Goal: Task Accomplishment & Management: Use online tool/utility

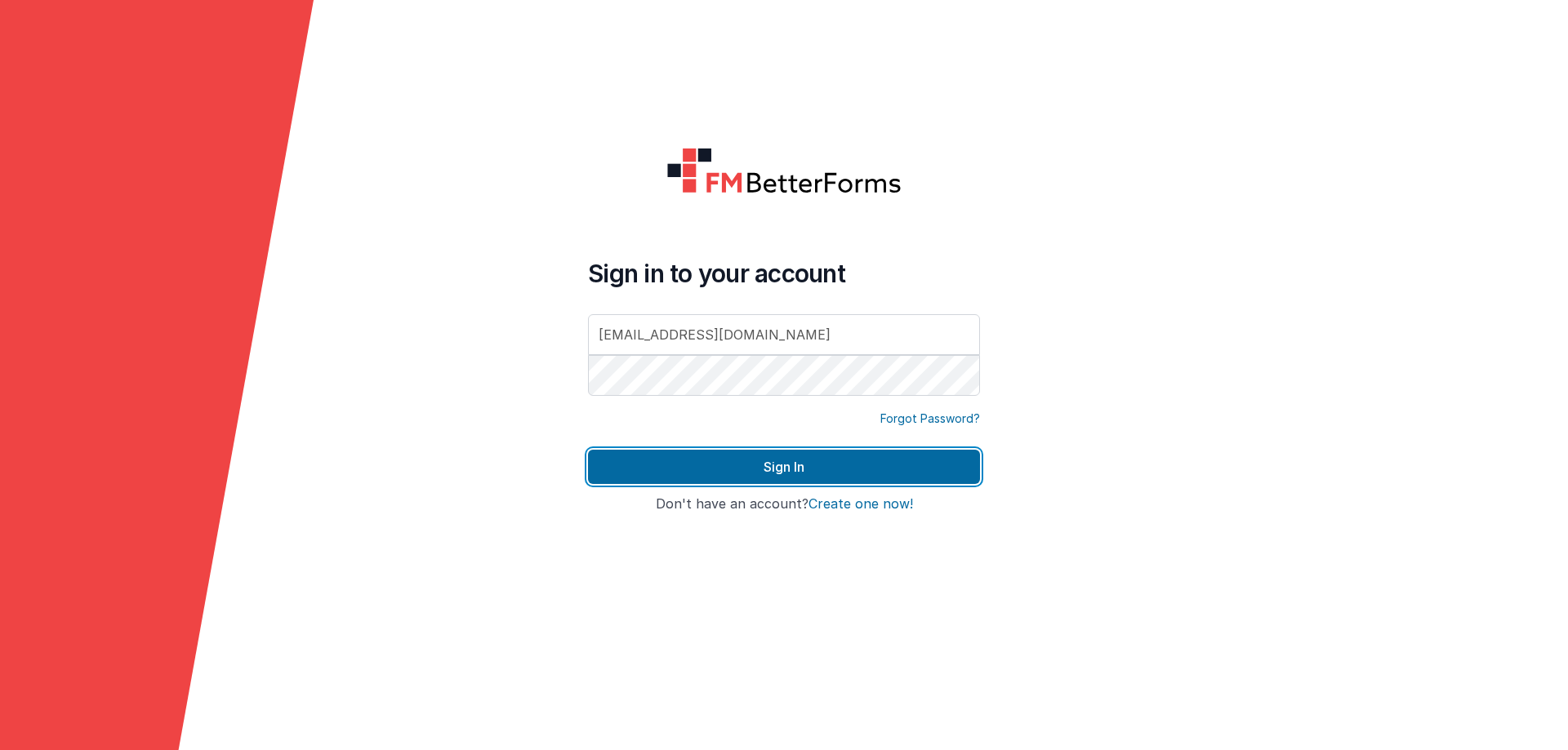
click at [729, 464] on button "Sign In" at bounding box center [784, 467] width 392 height 35
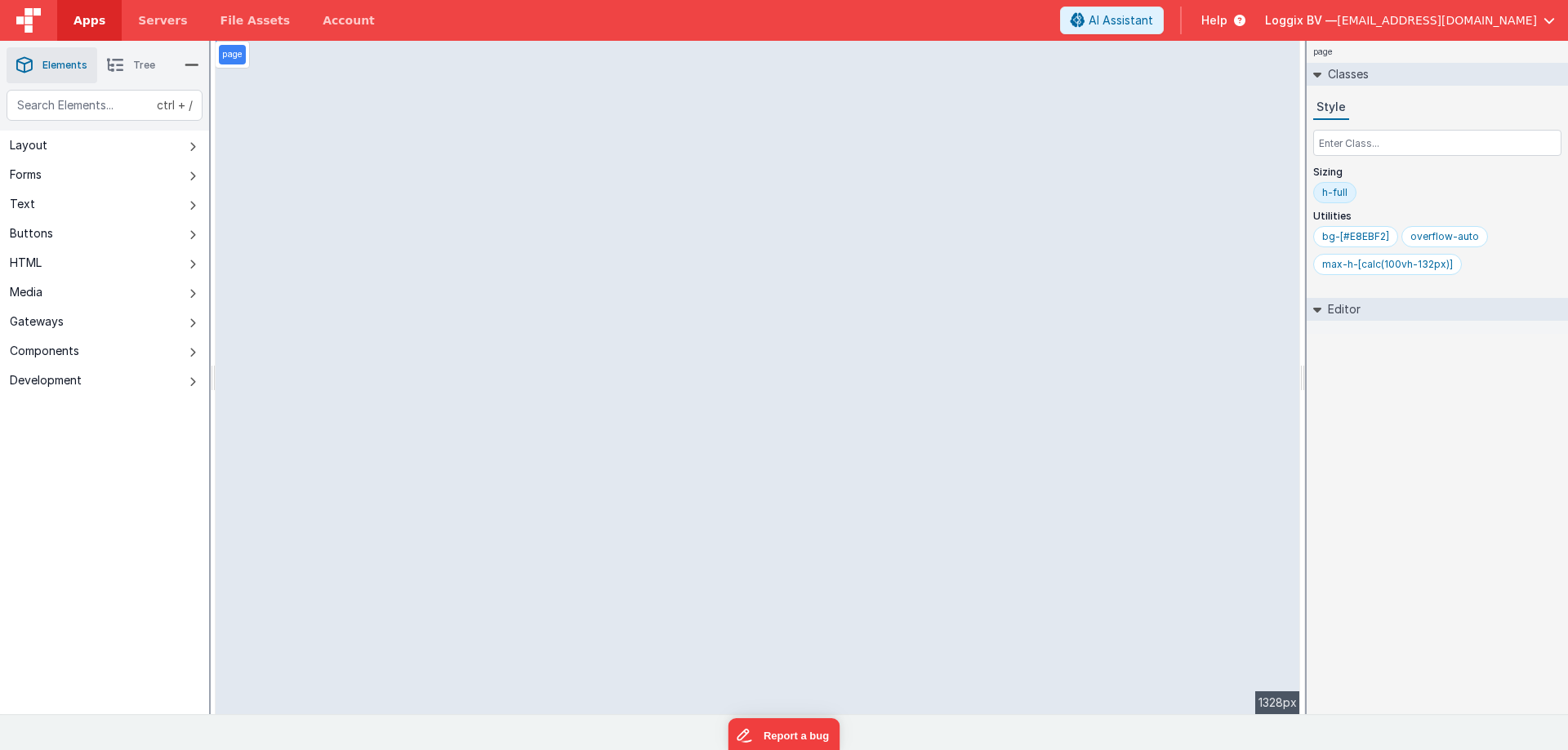
click at [102, 14] on link "Apps" at bounding box center [89, 20] width 65 height 41
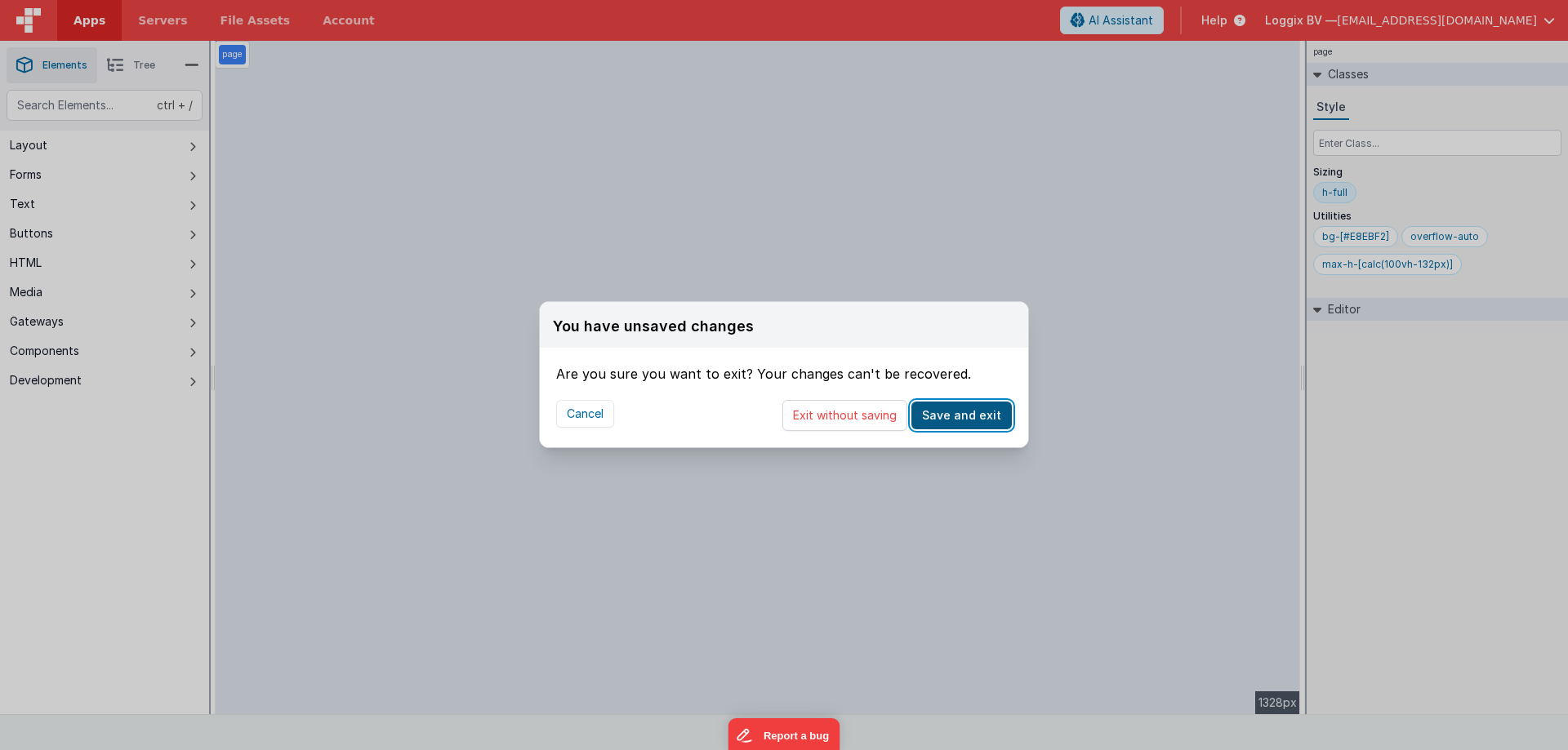
click at [931, 410] on button "Save and exit" at bounding box center [961, 415] width 101 height 28
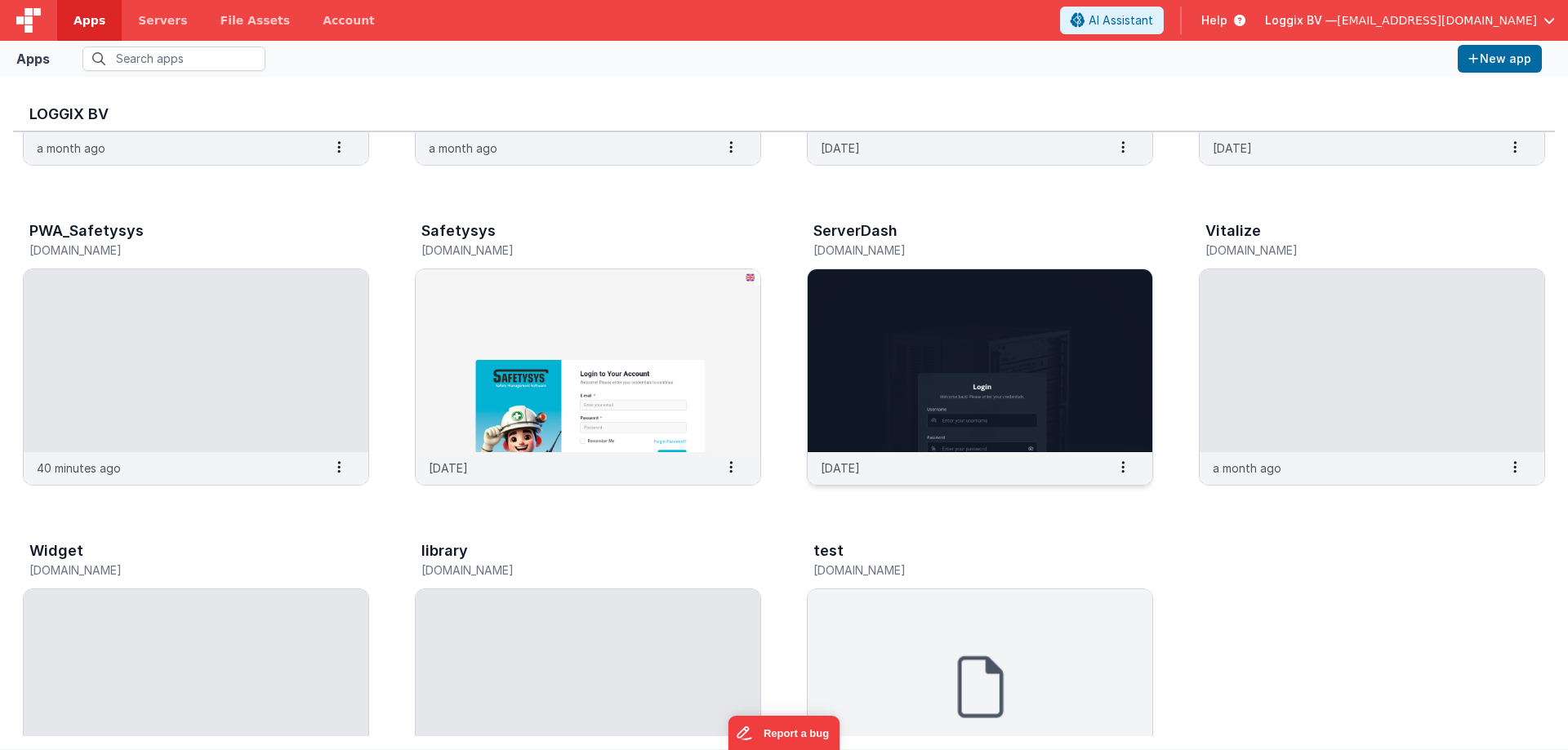
scroll to position [686, 0]
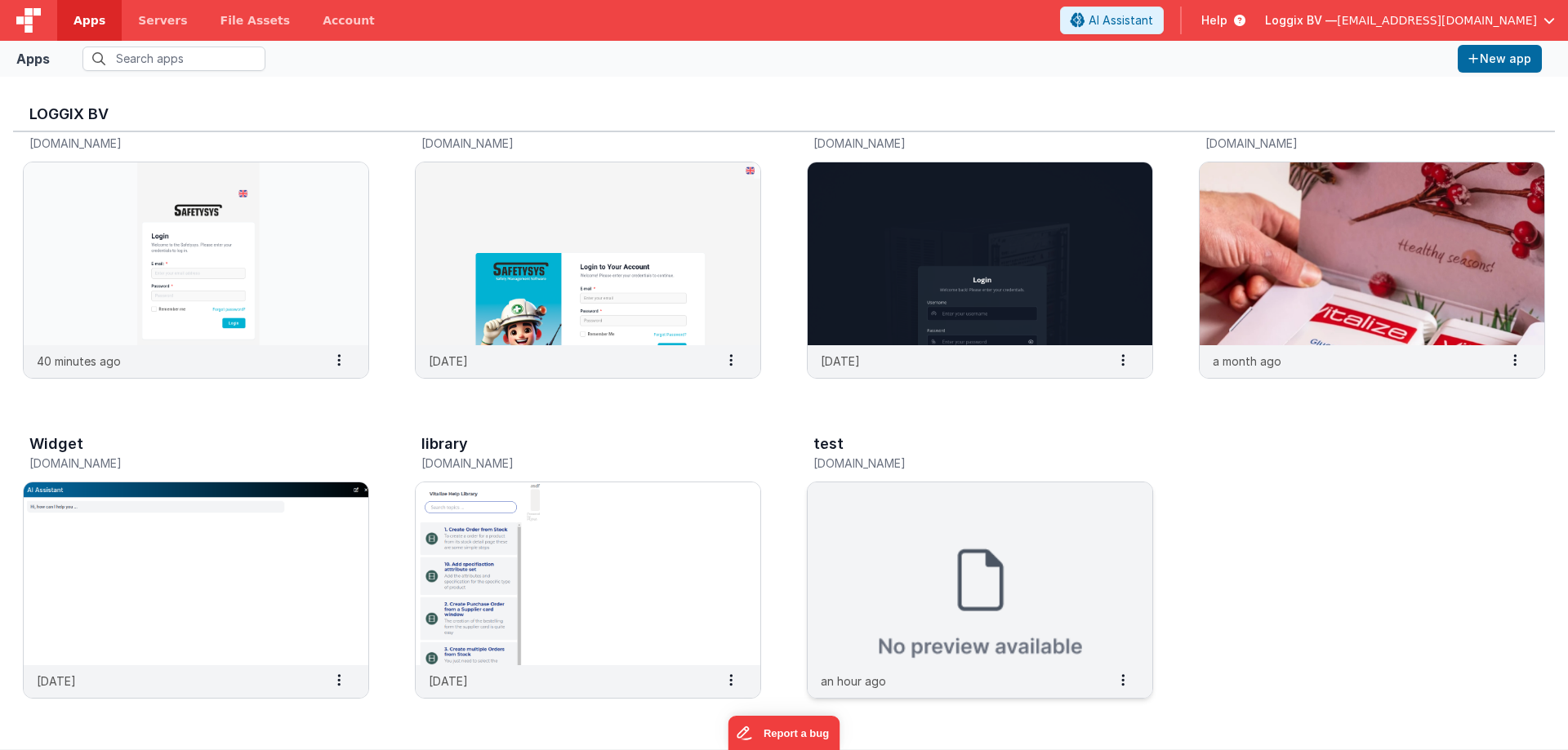
click at [921, 569] on img at bounding box center [980, 574] width 344 height 183
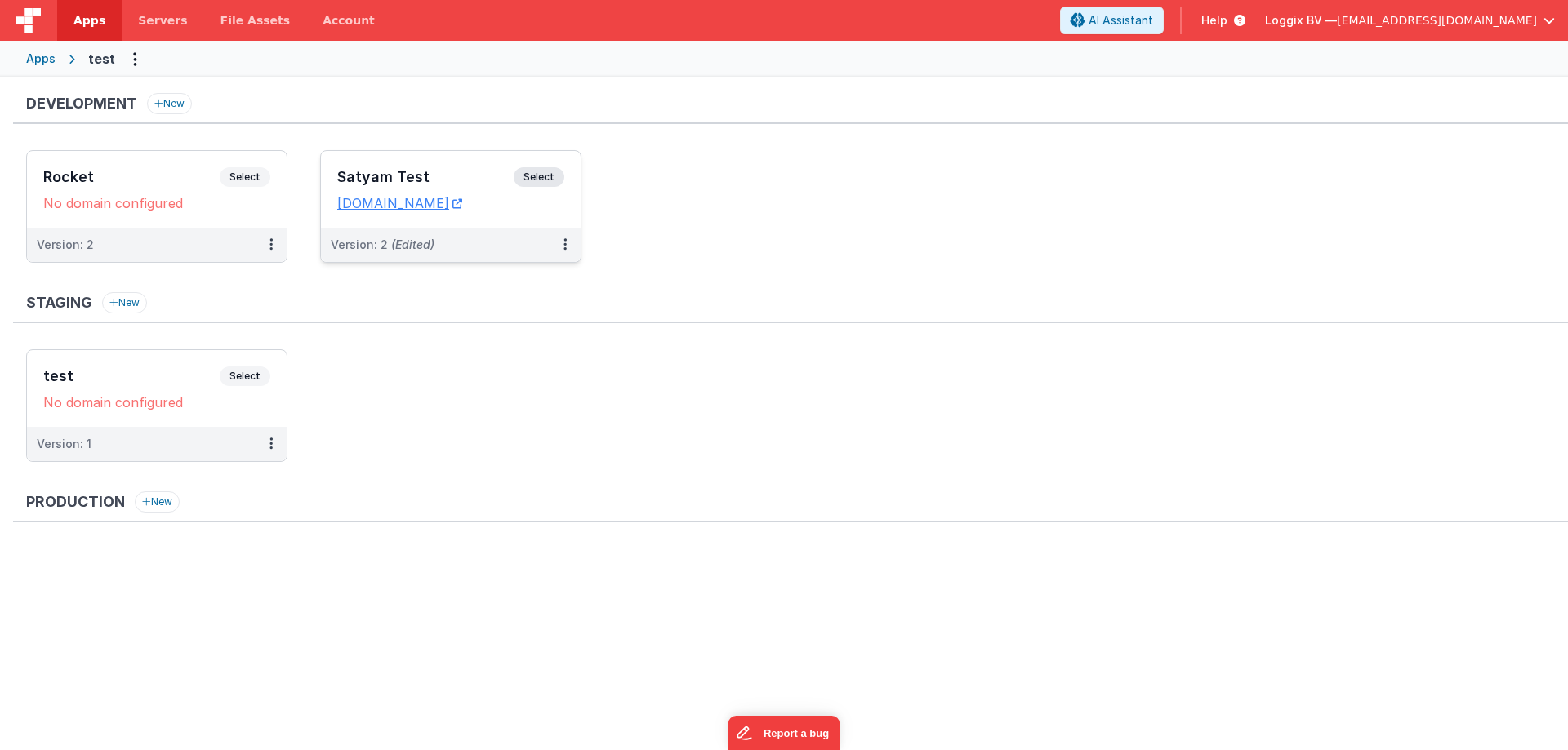
click at [375, 169] on h3 "Satyam Test" at bounding box center [425, 177] width 176 height 16
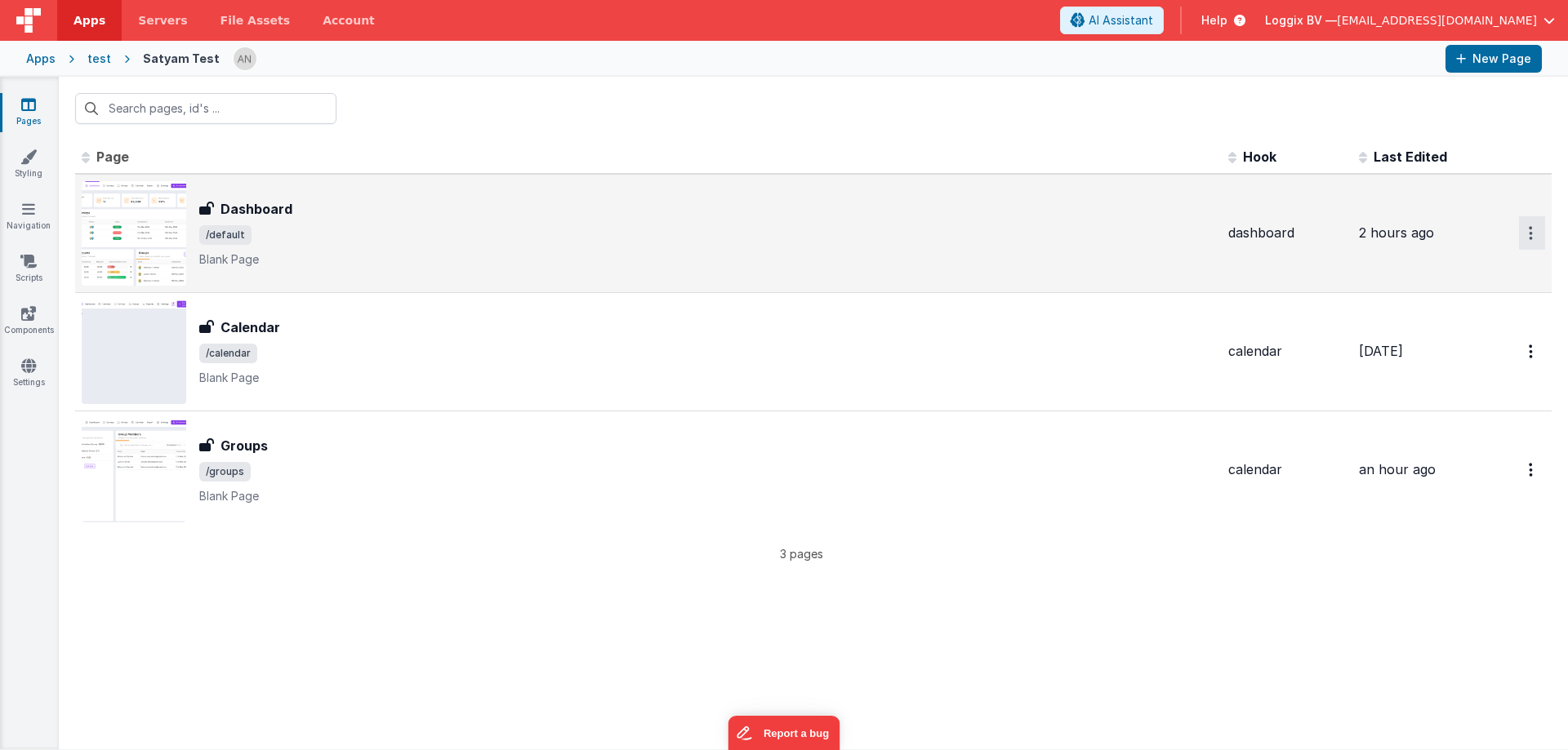
click at [1526, 229] on button "Options" at bounding box center [1532, 233] width 26 height 34
click at [1440, 269] on link "Preview" at bounding box center [1474, 270] width 144 height 29
